Goal: Information Seeking & Learning: Find specific fact

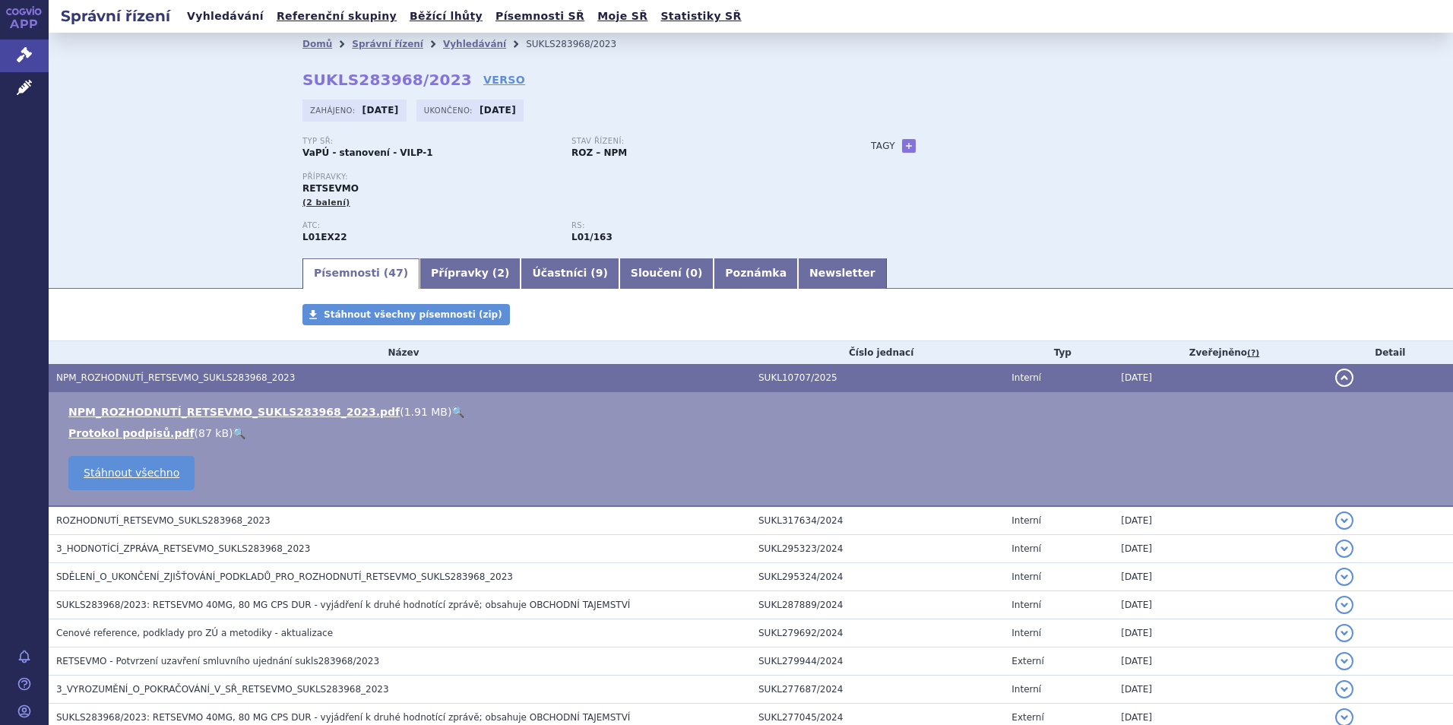
click at [218, 17] on link "Vyhledávání" at bounding box center [225, 16] width 86 height 21
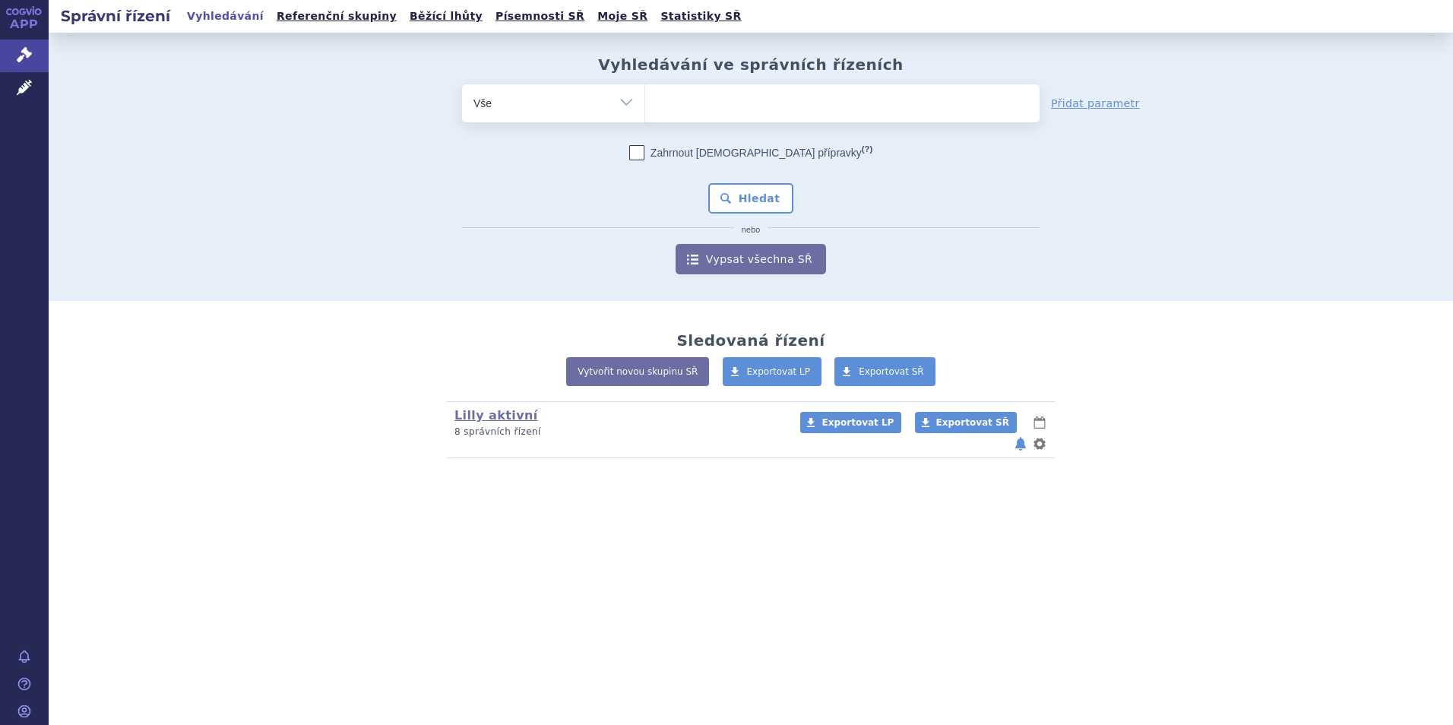
click at [681, 108] on ul at bounding box center [842, 100] width 394 height 32
click at [645, 108] on select at bounding box center [644, 103] width 1 height 38
type input "re"
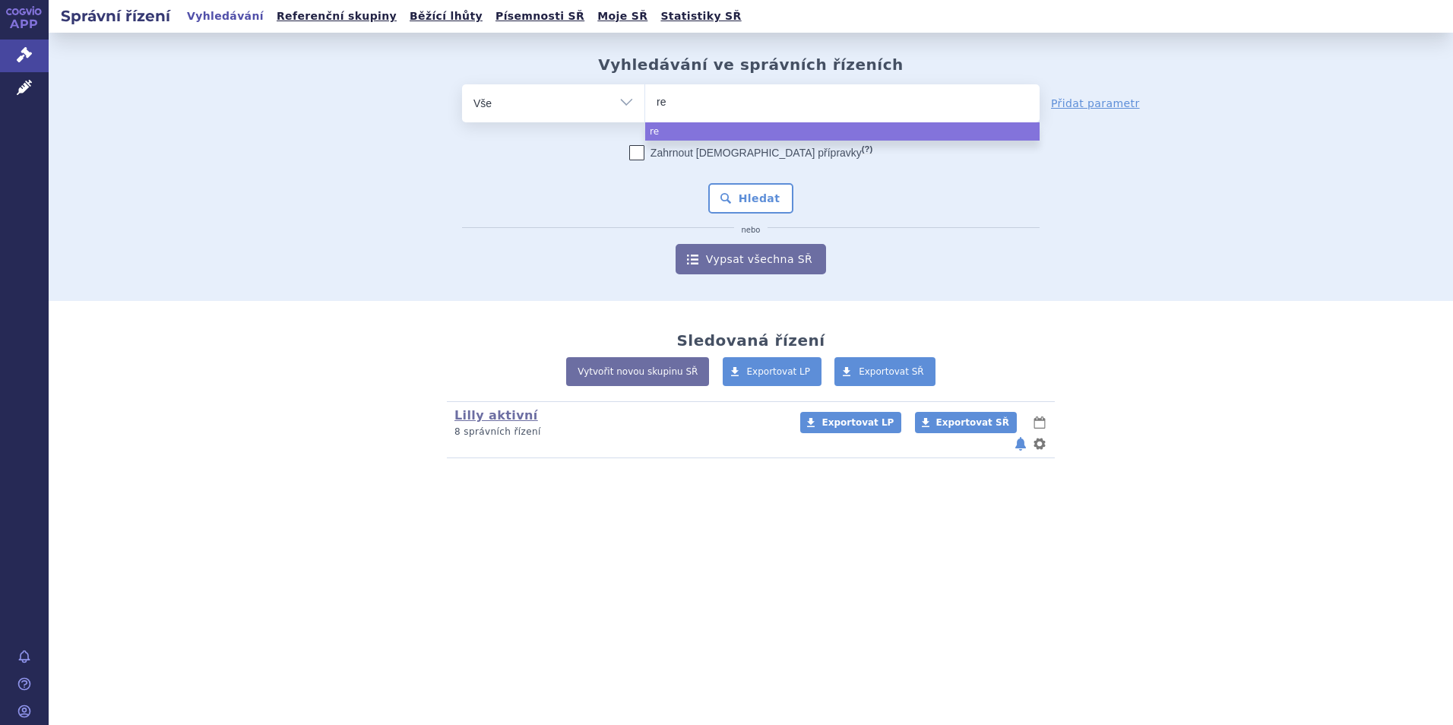
type input "ret"
type input "rets"
type input "retse"
type input "retsevm"
type input "retsevmo"
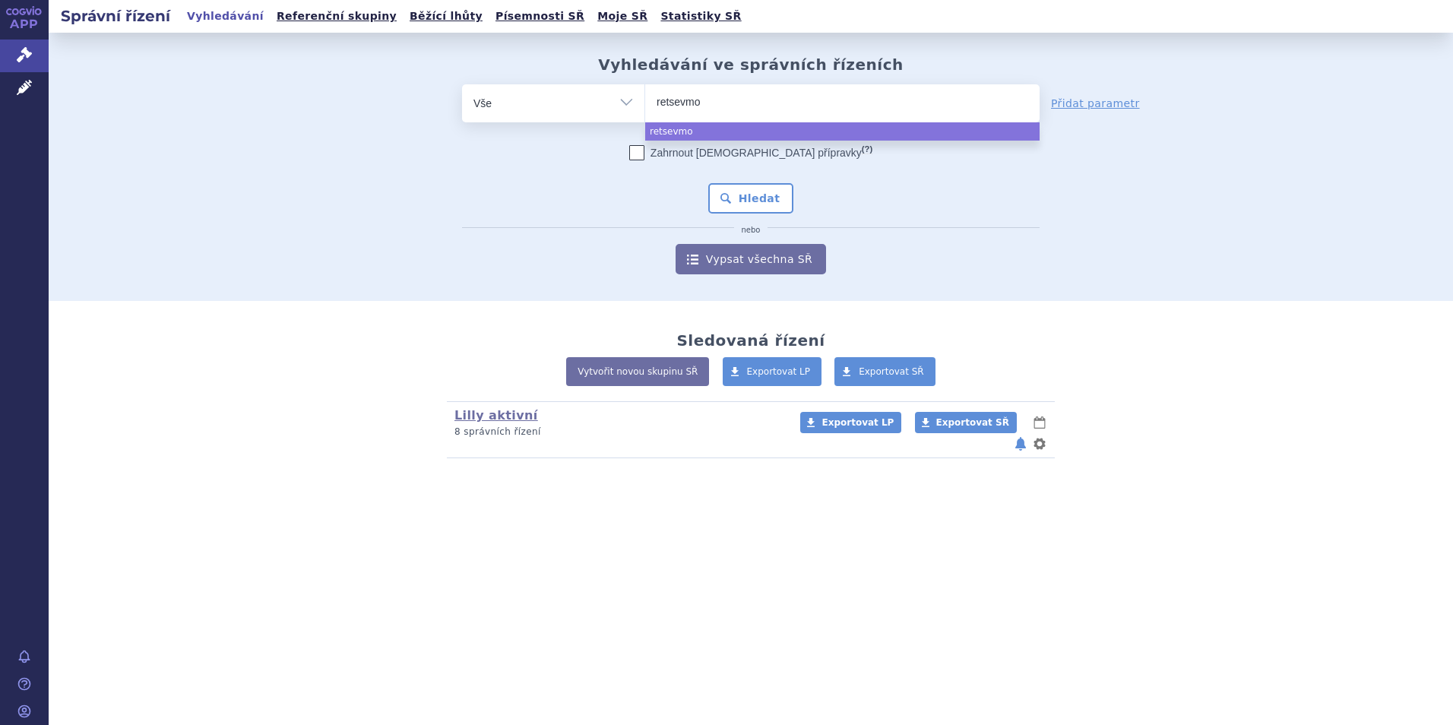
select select "retsevmo"
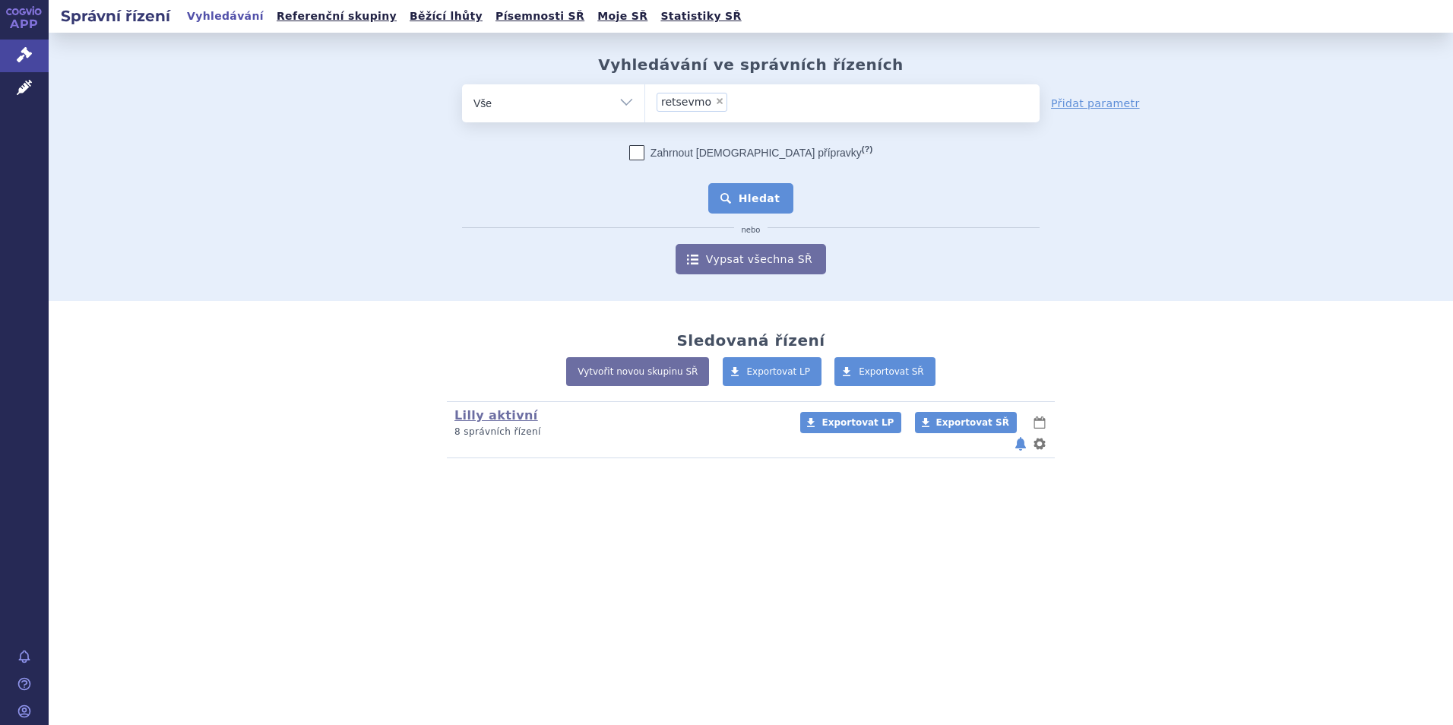
click at [756, 205] on button "Hledat" at bounding box center [751, 198] width 86 height 30
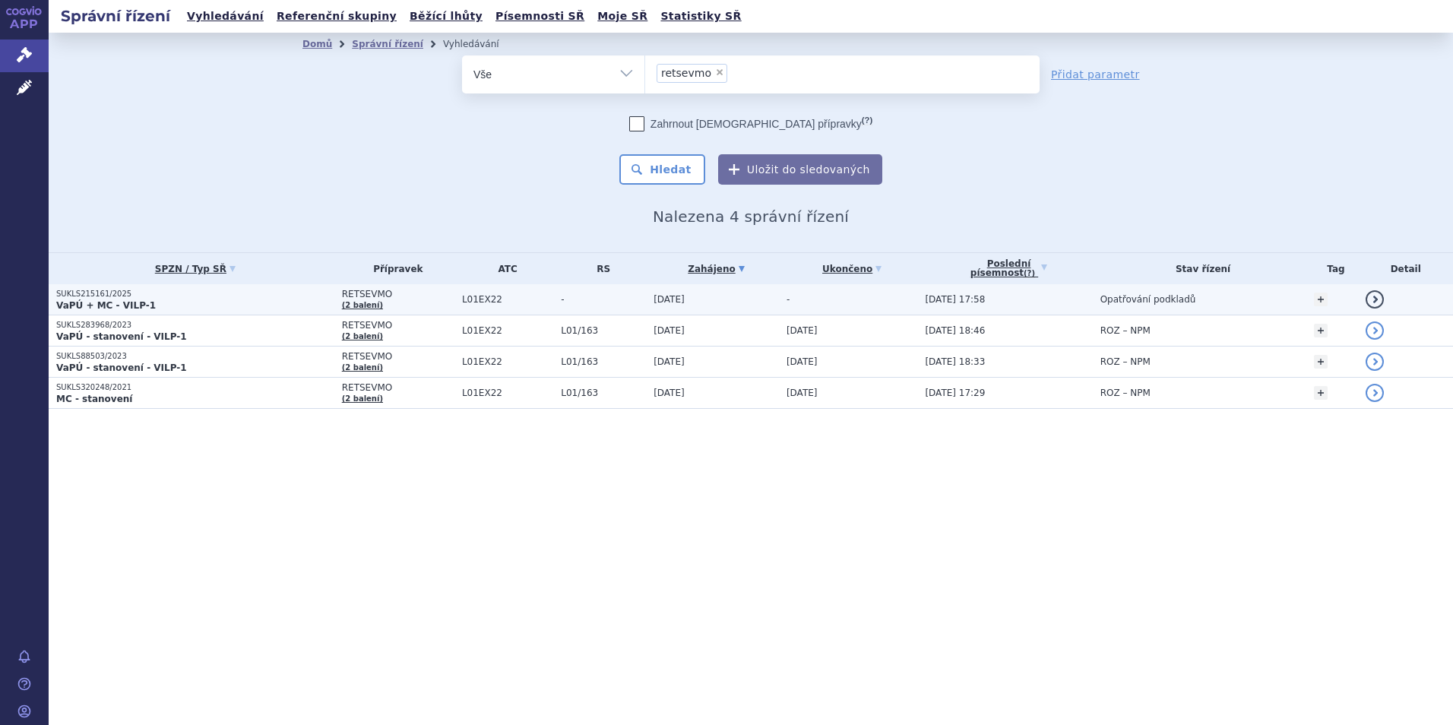
click at [133, 305] on strong "VaPÚ + MC - VILP-1" at bounding box center [106, 305] width 100 height 11
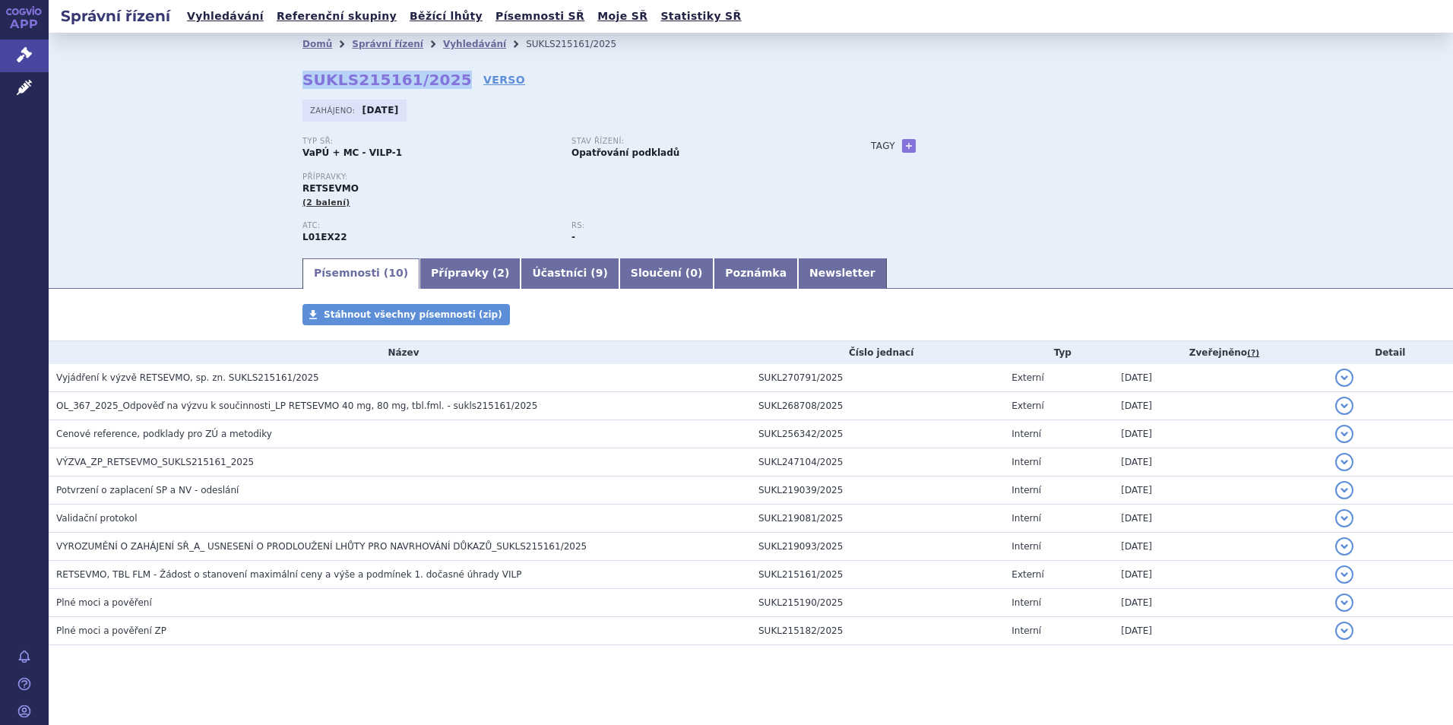
drag, startPoint x: 296, startPoint y: 80, endPoint x: 437, endPoint y: 83, distance: 140.6
click at [437, 83] on strong "SUKLS215161/2025" at bounding box center [386, 80] width 169 height 18
copy strong "SUKLS215161/2025"
